Goal: Navigation & Orientation: Find specific page/section

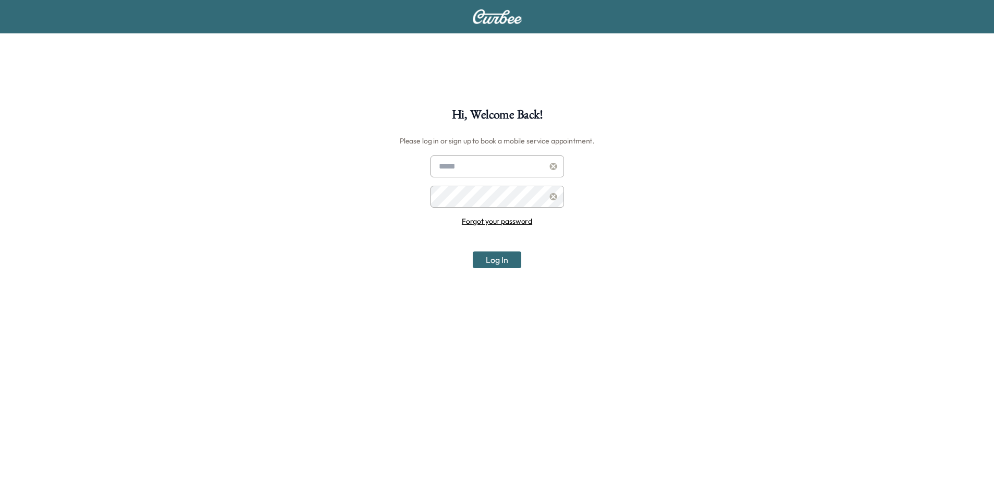
click at [498, 161] on input "text" at bounding box center [497, 166] width 134 height 22
type input "**********"
click at [506, 262] on button "Log In" at bounding box center [497, 259] width 49 height 17
